Goal: Task Accomplishment & Management: Use online tool/utility

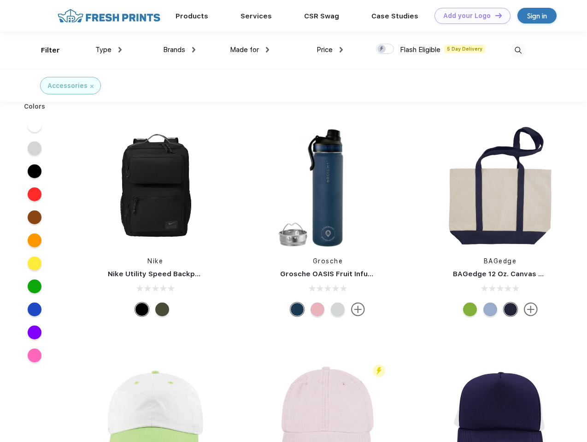
click at [469, 16] on link "Add your Logo Design Tool" at bounding box center [472, 16] width 76 height 16
click at [0, 0] on div "Design Tool" at bounding box center [0, 0] width 0 height 0
click at [494, 15] on link "Add your Logo Design Tool" at bounding box center [472, 16] width 76 height 16
click at [44, 50] on div "Filter" at bounding box center [50, 50] width 19 height 11
click at [109, 50] on span "Type" at bounding box center [103, 50] width 16 height 8
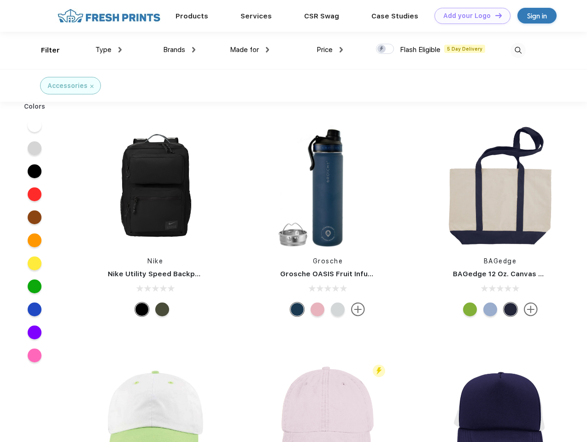
click at [179, 50] on span "Brands" at bounding box center [174, 50] width 22 height 8
click at [250, 50] on span "Made for" at bounding box center [244, 50] width 29 height 8
click at [330, 50] on span "Price" at bounding box center [324, 50] width 16 height 8
click at [385, 49] on div at bounding box center [385, 49] width 18 height 10
click at [382, 49] on input "checkbox" at bounding box center [379, 46] width 6 height 6
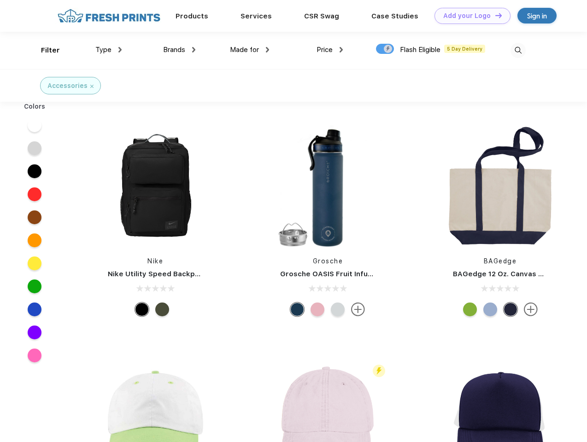
click at [518, 50] on img at bounding box center [517, 50] width 15 height 15
